Goal: Information Seeking & Learning: Learn about a topic

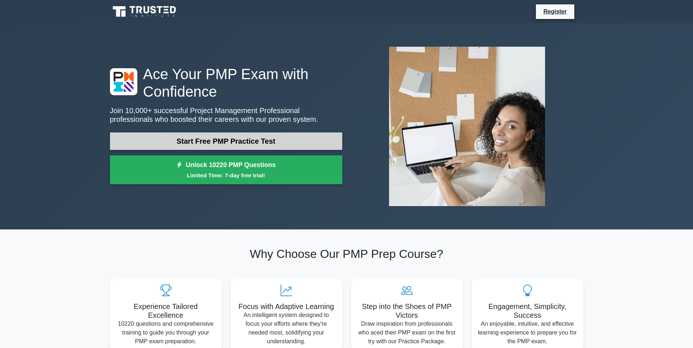
click at [217, 145] on link "Start Free PMP Practice Test" at bounding box center [226, 142] width 232 height 18
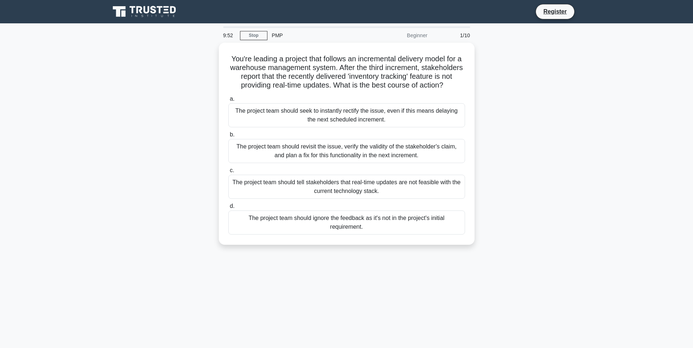
click at [274, 33] on div "PMP" at bounding box center [317, 35] width 100 height 15
